Goal: Communication & Community: Answer question/provide support

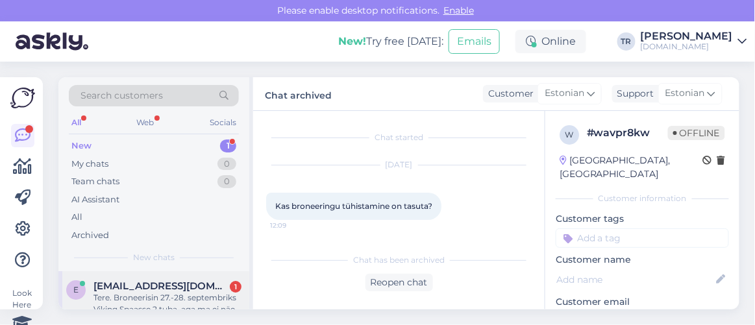
click at [173, 286] on span "[EMAIL_ADDRESS][DOMAIN_NAME]" at bounding box center [160, 286] width 135 height 12
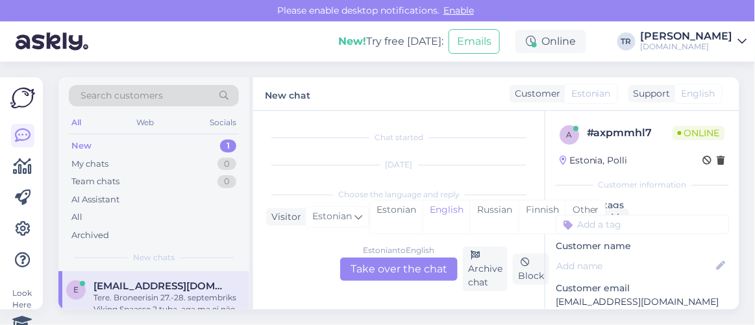
scroll to position [52, 0]
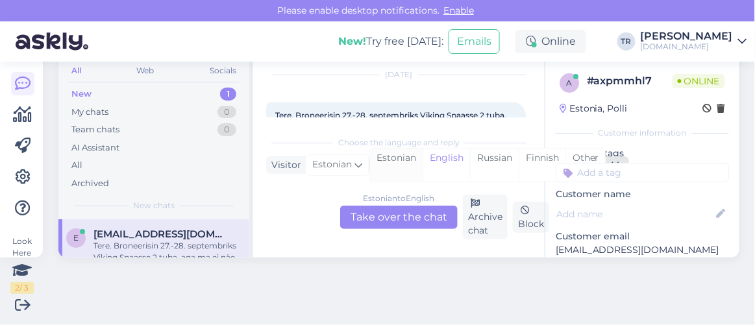
click at [396, 160] on div "Estonian" at bounding box center [396, 165] width 53 height 33
click at [387, 223] on div "Estonian to Estonian Take over the chat" at bounding box center [398, 217] width 117 height 23
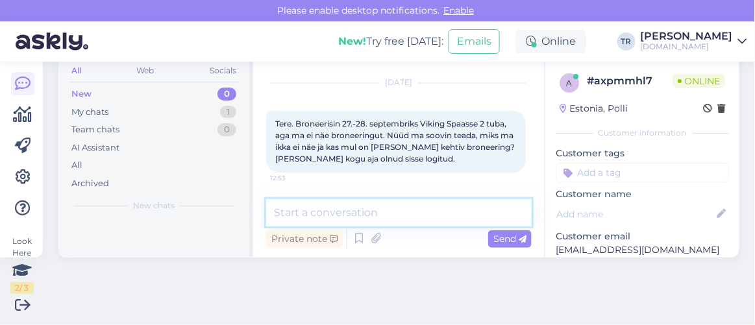
click at [385, 218] on textarea at bounding box center [398, 212] width 265 height 27
type textarea "Tere"
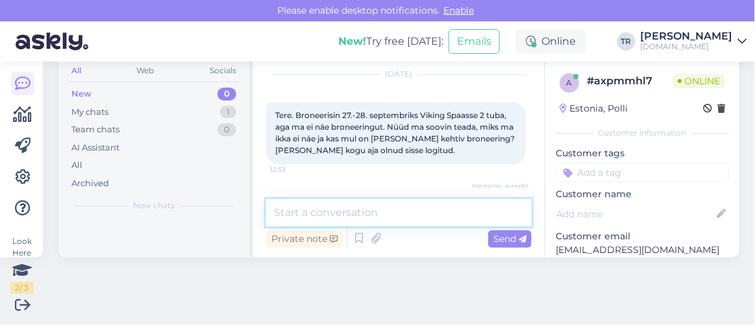
scroll to position [653, 0]
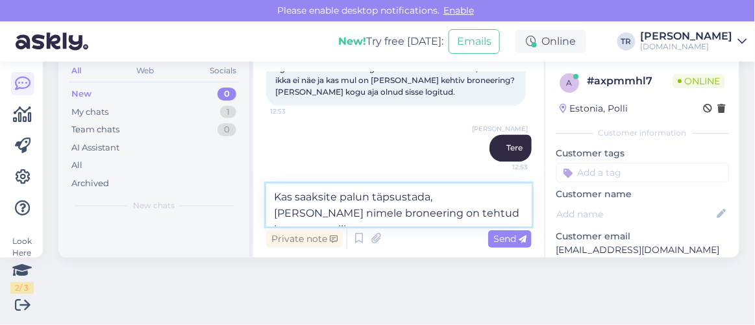
type textarea "Kas saaksite palun täpsustada, [PERSON_NAME] nimele broneering on tehtud ja oma…"
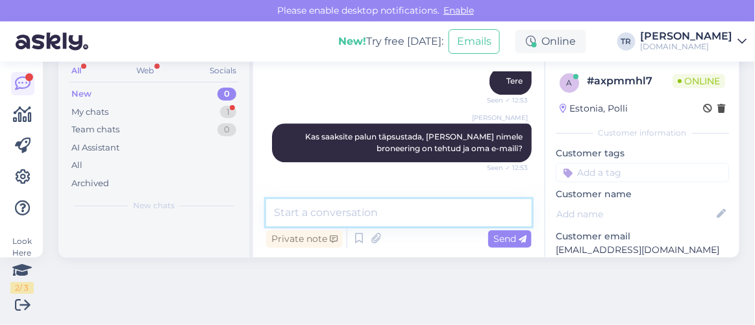
scroll to position [777, 0]
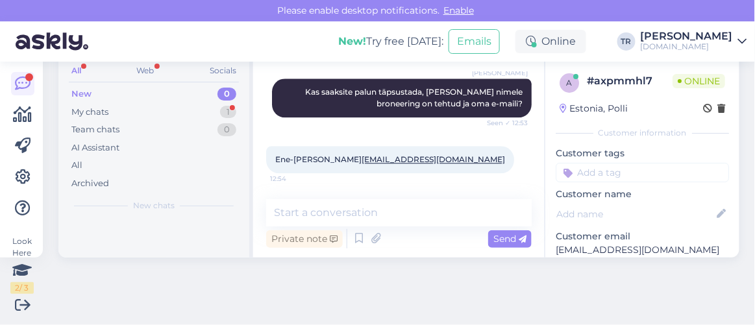
click at [326, 156] on span "Ene-[PERSON_NAME] [EMAIL_ADDRESS][DOMAIN_NAME]" at bounding box center [390, 159] width 230 height 10
drag, startPoint x: 393, startPoint y: 157, endPoint x: 332, endPoint y: 161, distance: 61.1
click at [332, 161] on div "Ene-[PERSON_NAME] [EMAIL_ADDRESS][DOMAIN_NAME] 12:54" at bounding box center [390, 159] width 248 height 27
copy link "[EMAIL_ADDRESS][DOMAIN_NAME]"
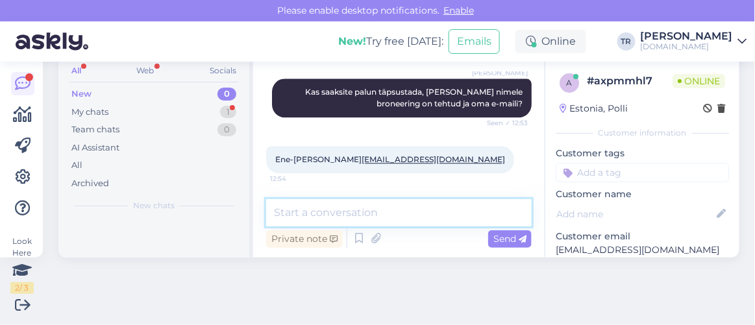
click at [463, 210] on textarea at bounding box center [398, 212] width 265 height 27
type textarea "üks hetk palun"
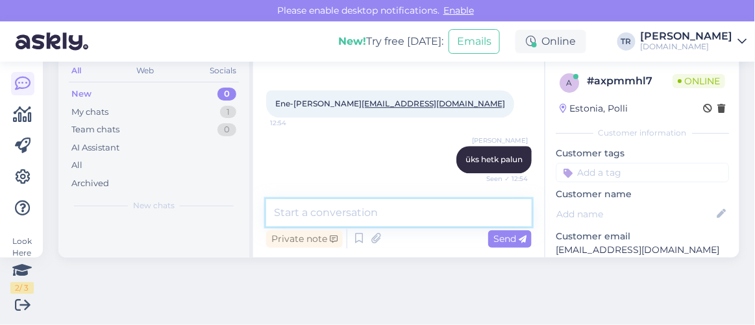
scroll to position [832, 0]
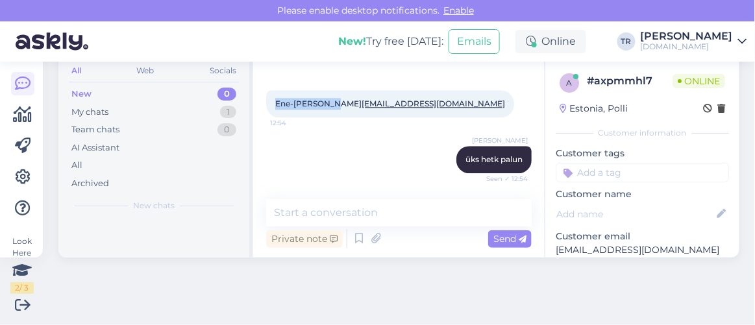
drag, startPoint x: 327, startPoint y: 100, endPoint x: 265, endPoint y: 112, distance: 62.9
click at [266, 112] on div "Ene-[PERSON_NAME] [EMAIL_ADDRESS][DOMAIN_NAME] 12:54" at bounding box center [390, 103] width 248 height 27
copy span "Ene-[PERSON_NAME]"
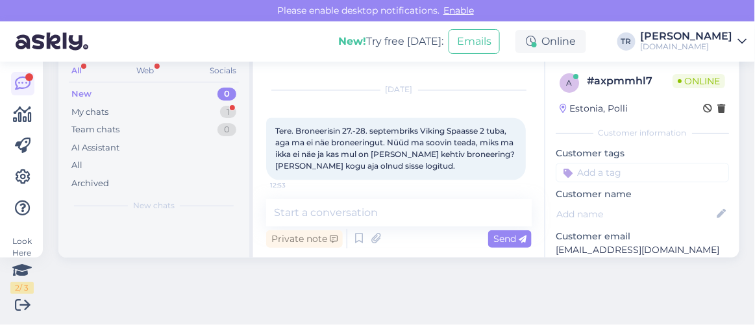
scroll to position [912, 0]
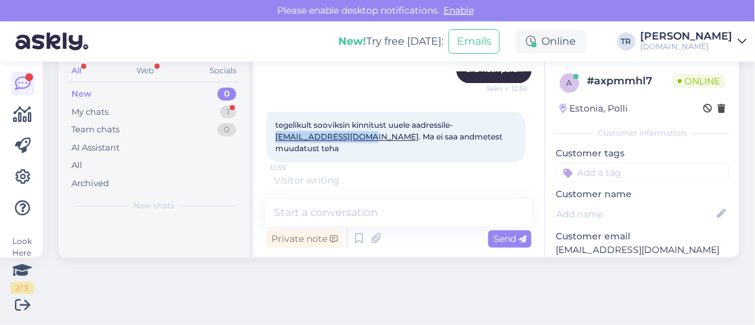
drag, startPoint x: 274, startPoint y: 147, endPoint x: 366, endPoint y: 148, distance: 92.1
click at [366, 148] on div "tegelikult sooviksin kinnitust uuele aadressile- [EMAIL_ADDRESS][DOMAIN_NAME] .…" at bounding box center [396, 137] width 260 height 51
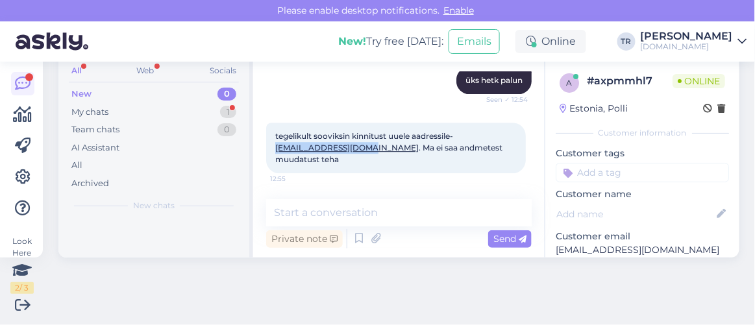
copy link "[EMAIL_ADDRESS][DOMAIN_NAME]"
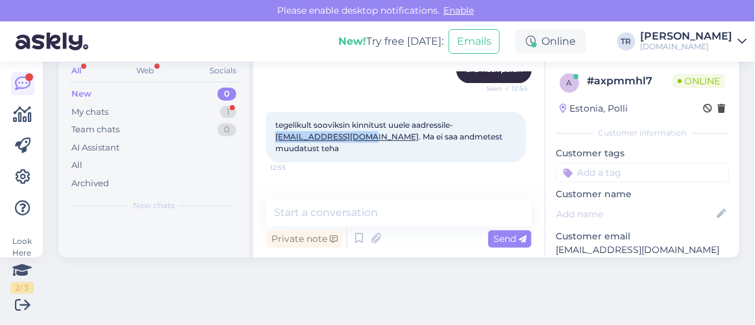
scroll to position [967, 0]
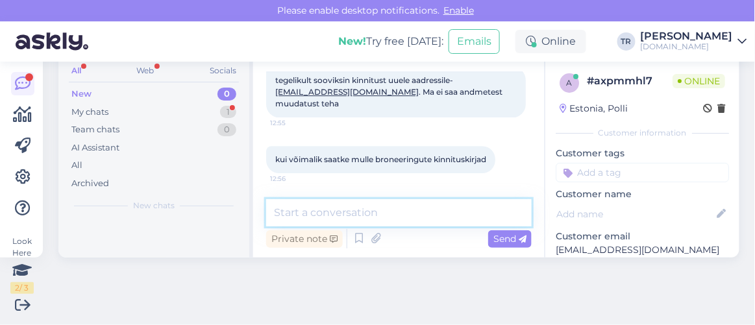
click at [359, 220] on textarea at bounding box center [398, 212] width 265 height 27
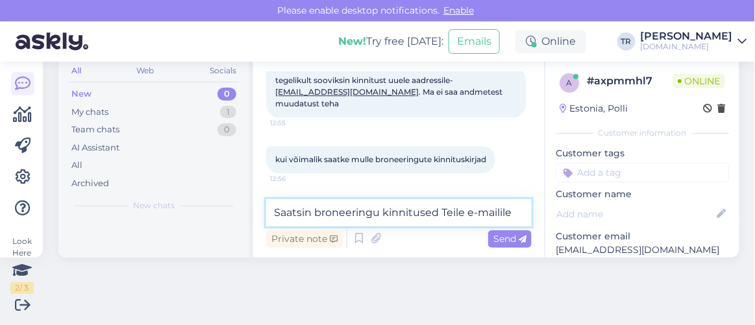
paste textarea "[EMAIL_ADDRESS][DOMAIN_NAME]"
type textarea "Saatsin broneeringu kinnitused Teile e-mailile [EMAIL_ADDRESS][DOMAIN_NAME]"
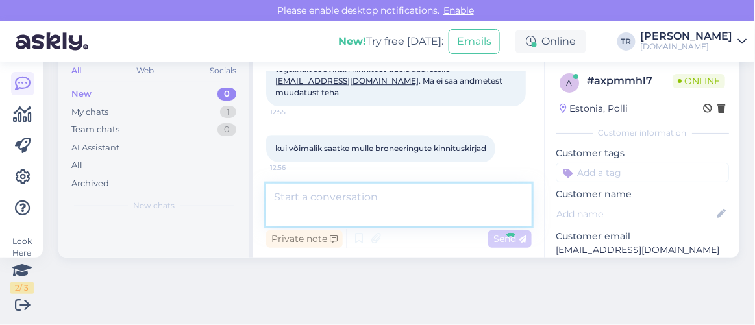
scroll to position [1035, 0]
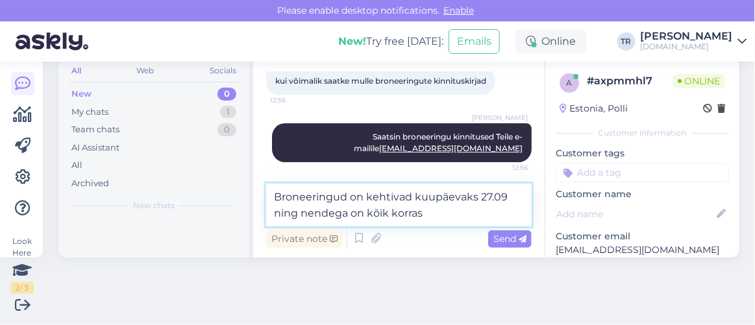
type textarea "Broneeringud on kehtivad kuupäevaks 27.09 ning nendega on kõik korras."
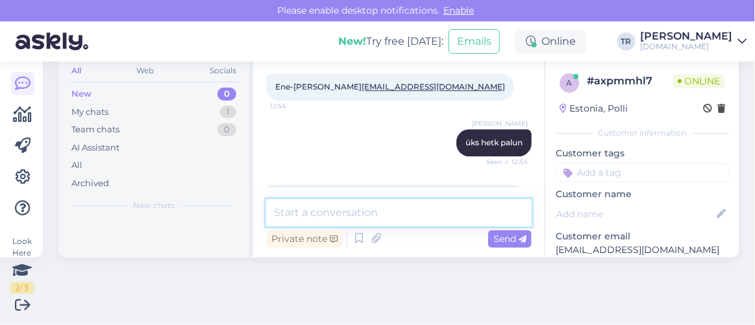
scroll to position [833, 0]
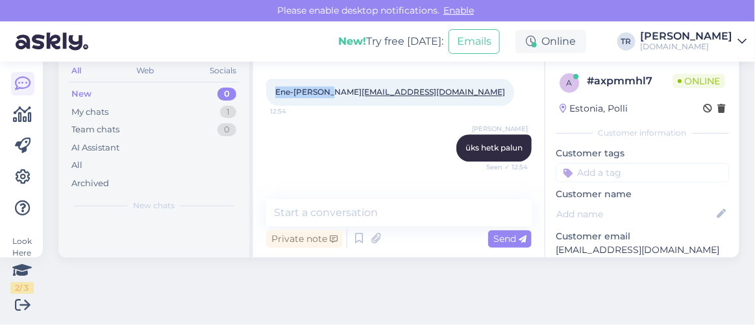
drag, startPoint x: 273, startPoint y: 101, endPoint x: 326, endPoint y: 106, distance: 53.4
click at [326, 106] on div "Ene-[PERSON_NAME] [EMAIL_ADDRESS][DOMAIN_NAME] 12:54" at bounding box center [390, 92] width 248 height 27
copy span "Ene-[PERSON_NAME]"
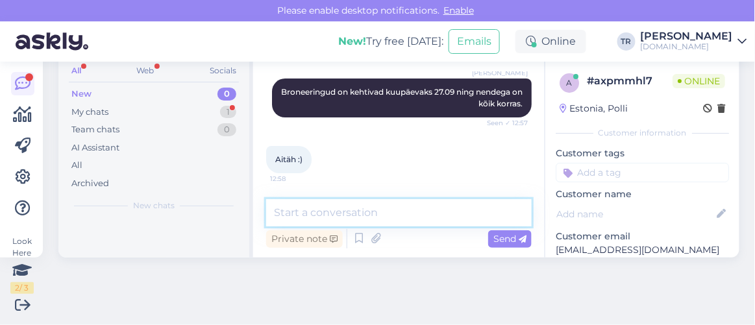
click at [361, 209] on textarea at bounding box center [398, 212] width 265 height 27
type textarea "Palun :)"
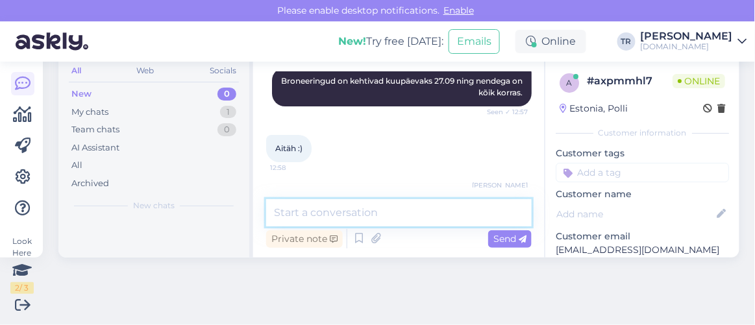
scroll to position [1214, 0]
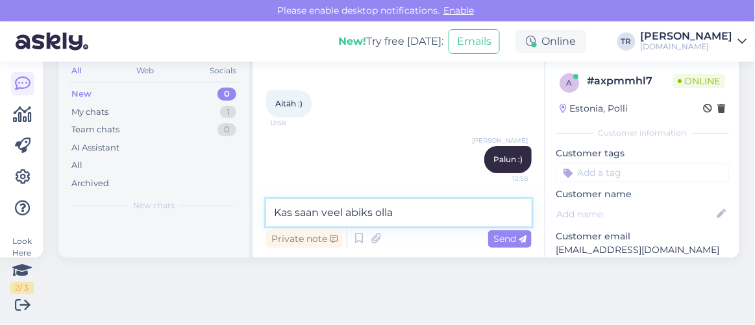
type textarea "Kas saan veel abiks olla?"
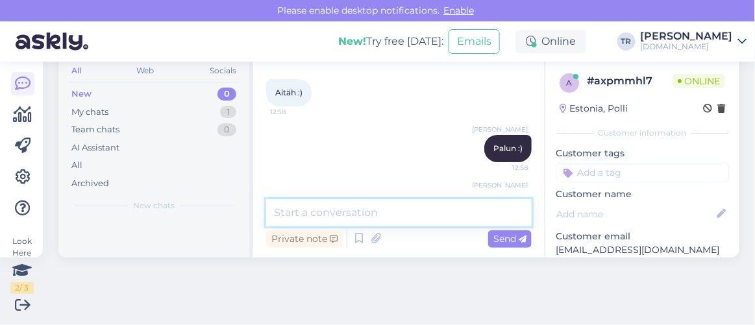
scroll to position [1270, 0]
